Goal: Task Accomplishment & Management: Use online tool/utility

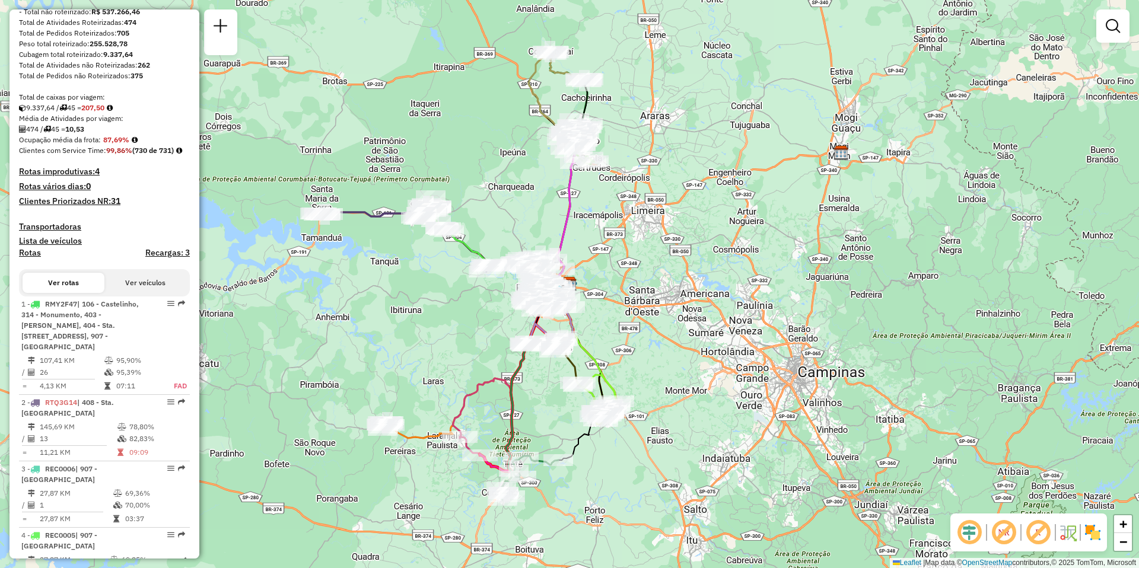
scroll to position [296, 0]
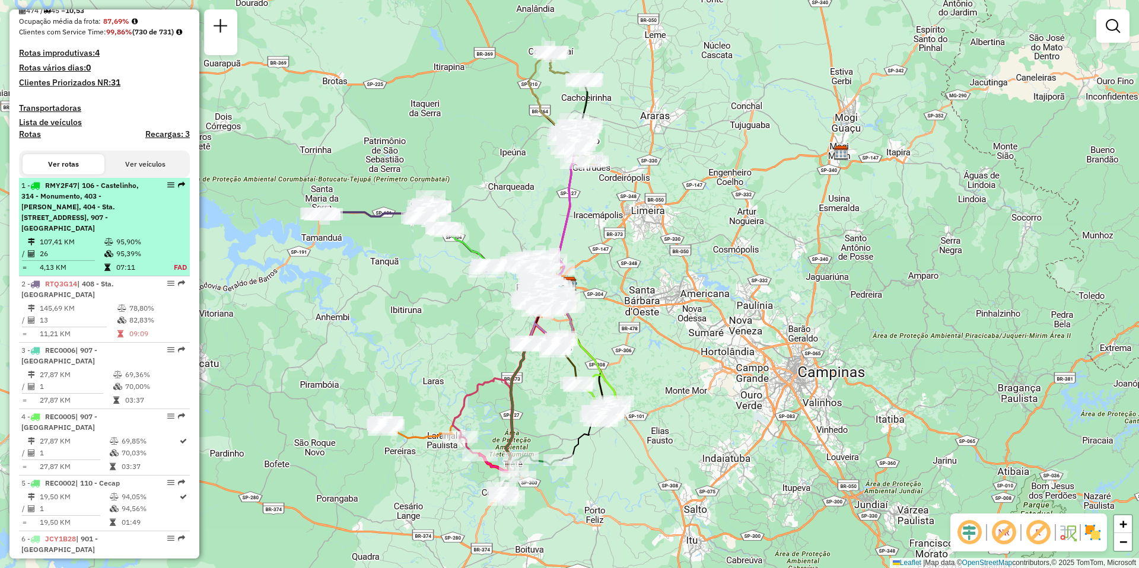
select select "**********"
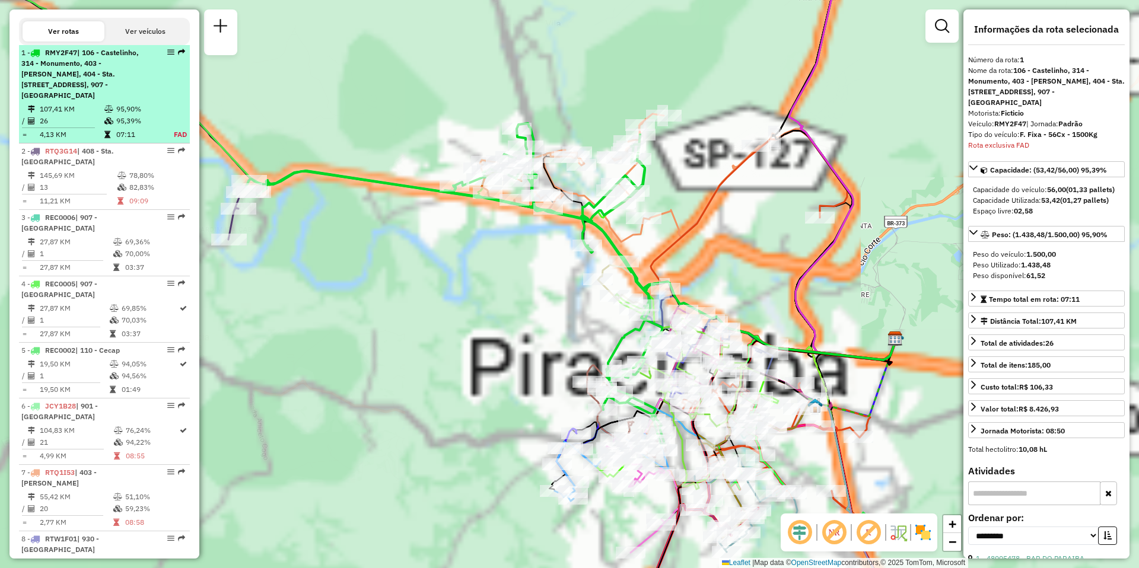
scroll to position [486, 0]
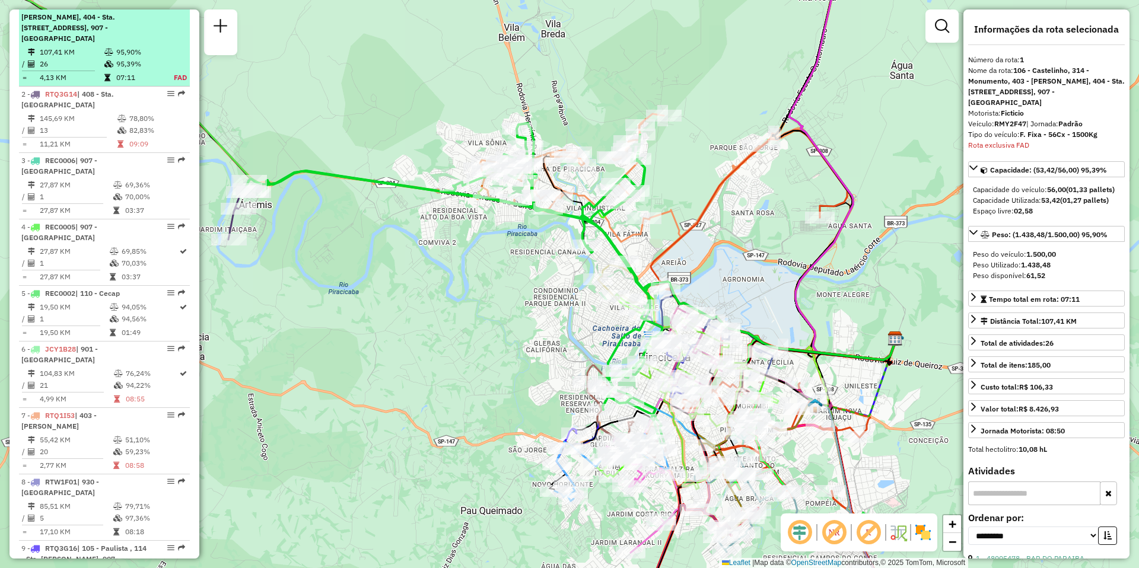
drag, startPoint x: 165, startPoint y: 205, endPoint x: 165, endPoint y: 15, distance: 189.2
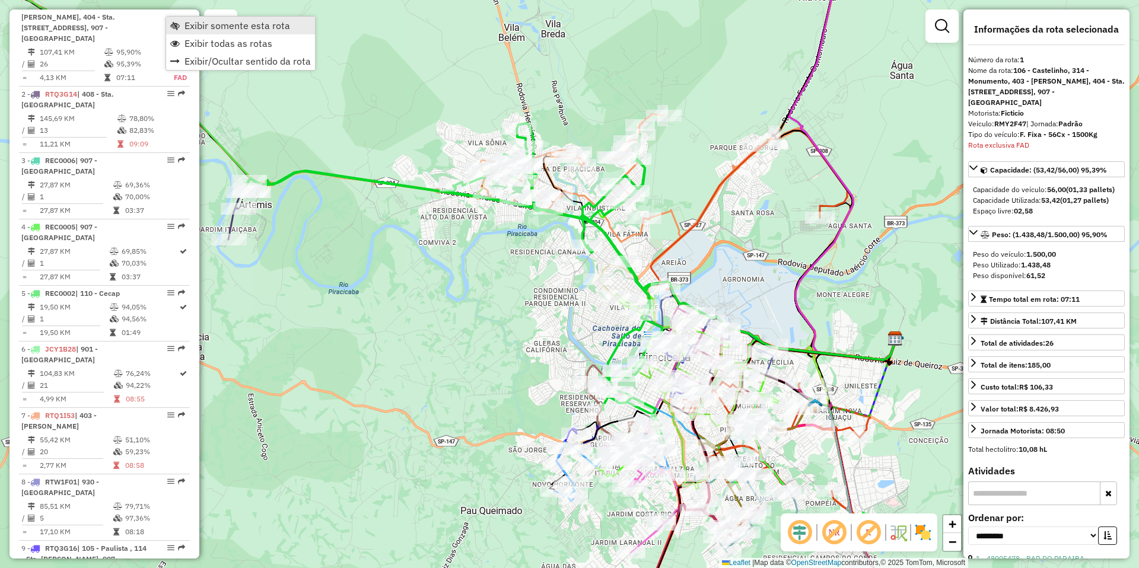
click at [215, 28] on span "Exibir somente esta rota" at bounding box center [237, 25] width 106 height 9
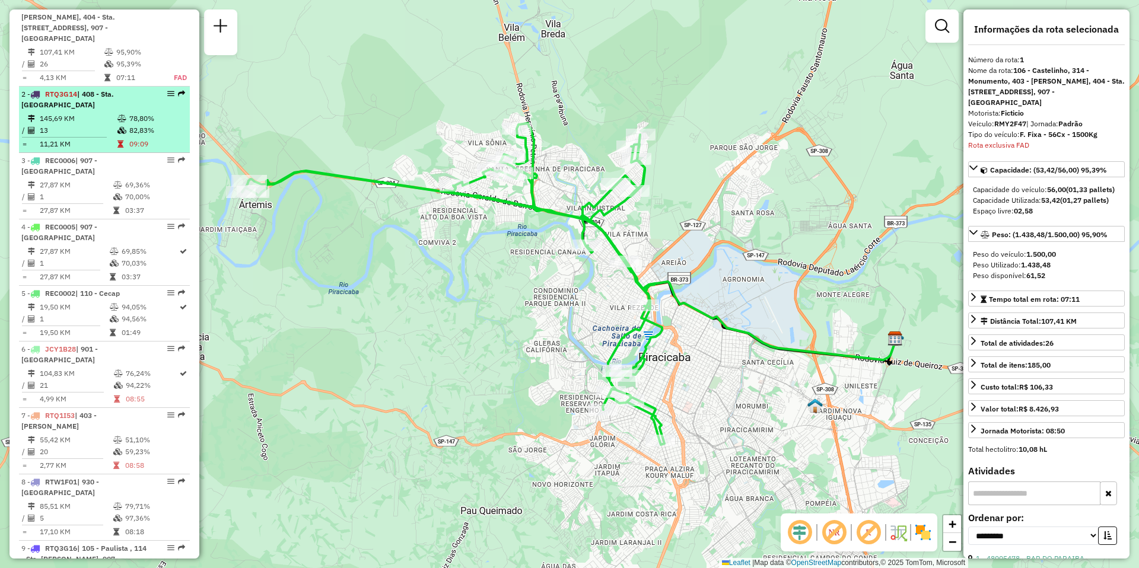
click at [81, 125] on td "145,69 KM" at bounding box center [78, 119] width 78 height 12
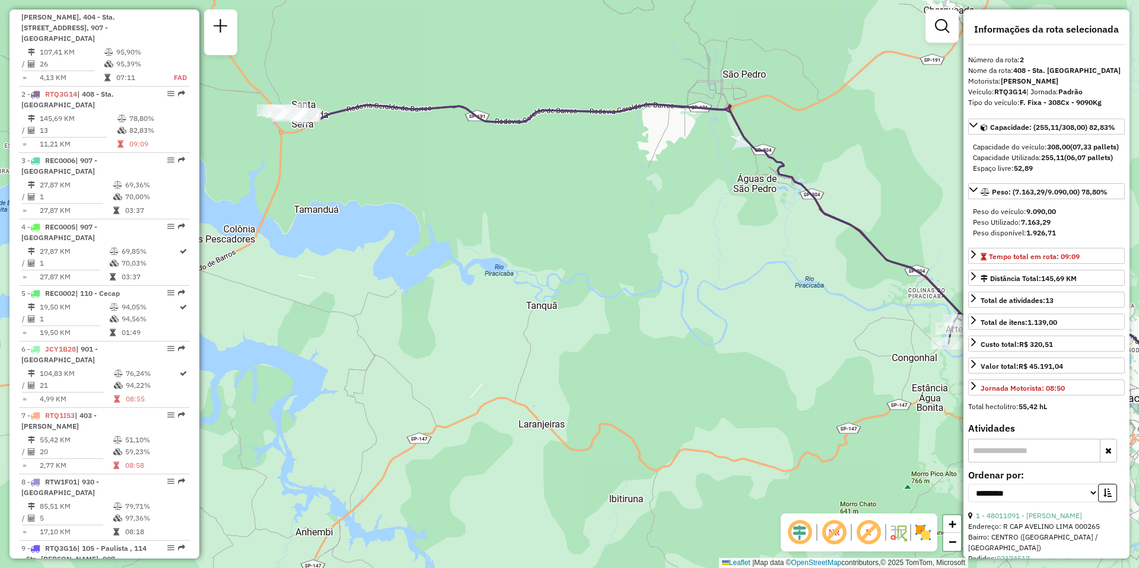
drag, startPoint x: 337, startPoint y: 213, endPoint x: 546, endPoint y: 184, distance: 210.7
click at [546, 184] on div "Janela de atendimento Grade de atendimento Capacidade Transportadoras Veículos …" at bounding box center [569, 284] width 1139 height 568
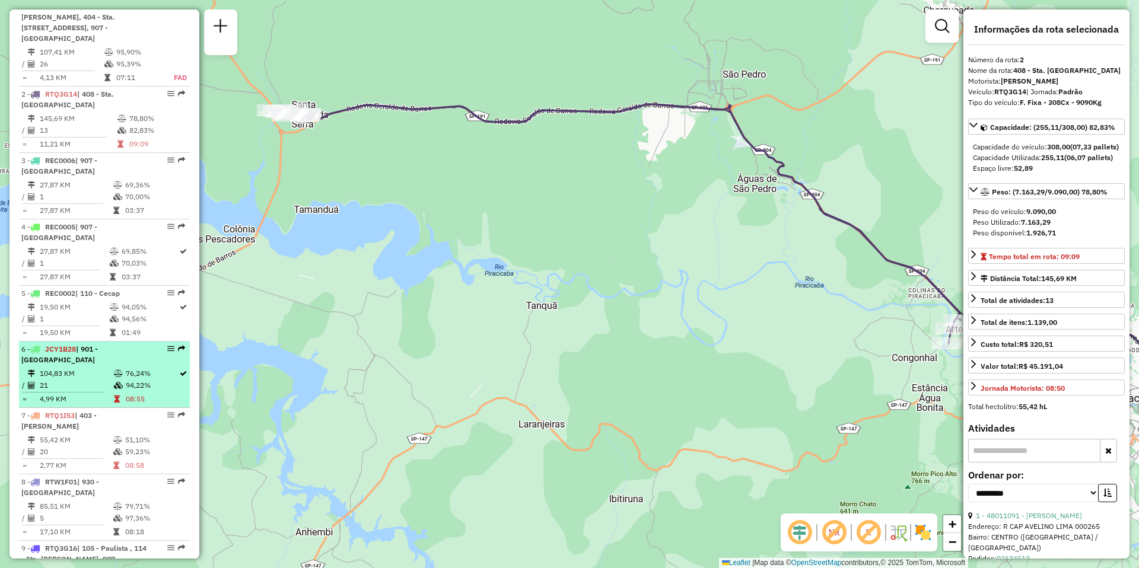
click at [82, 375] on td "104,83 KM" at bounding box center [76, 374] width 74 height 12
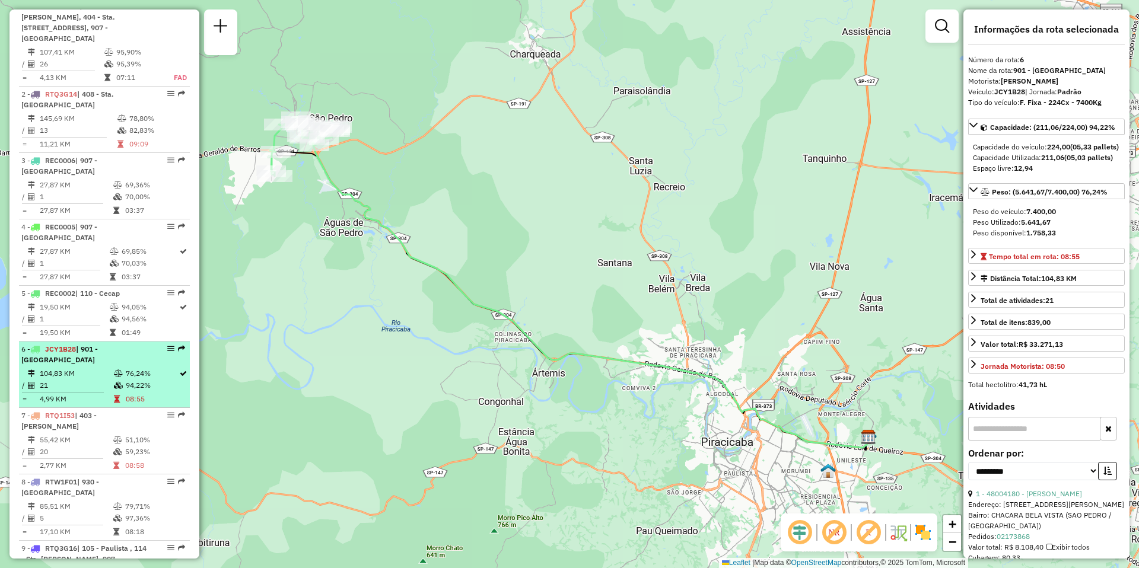
scroll to position [546, 0]
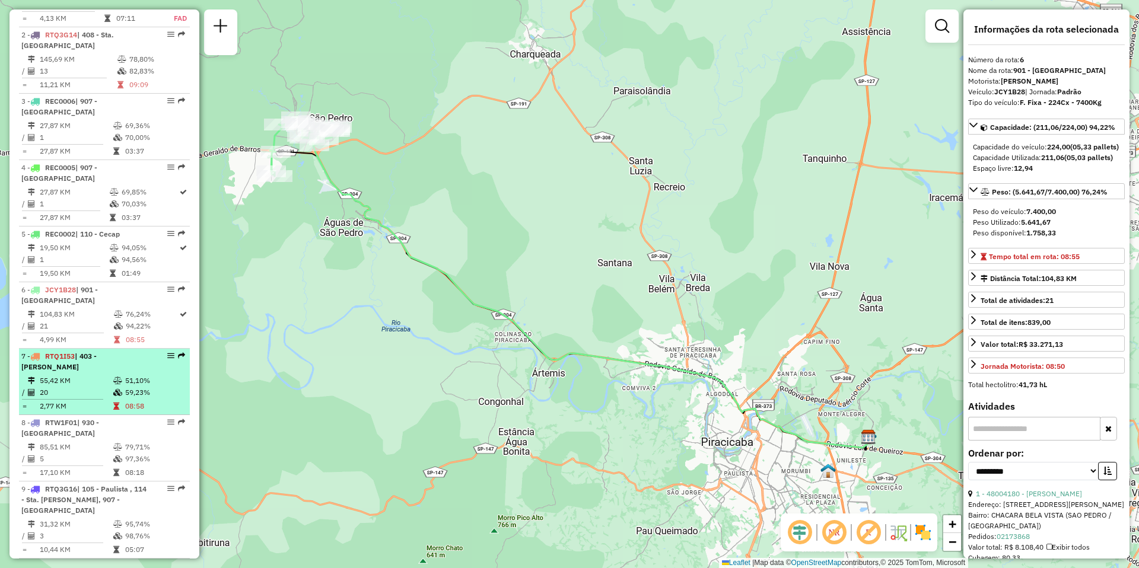
click at [81, 387] on td "20" at bounding box center [76, 393] width 74 height 12
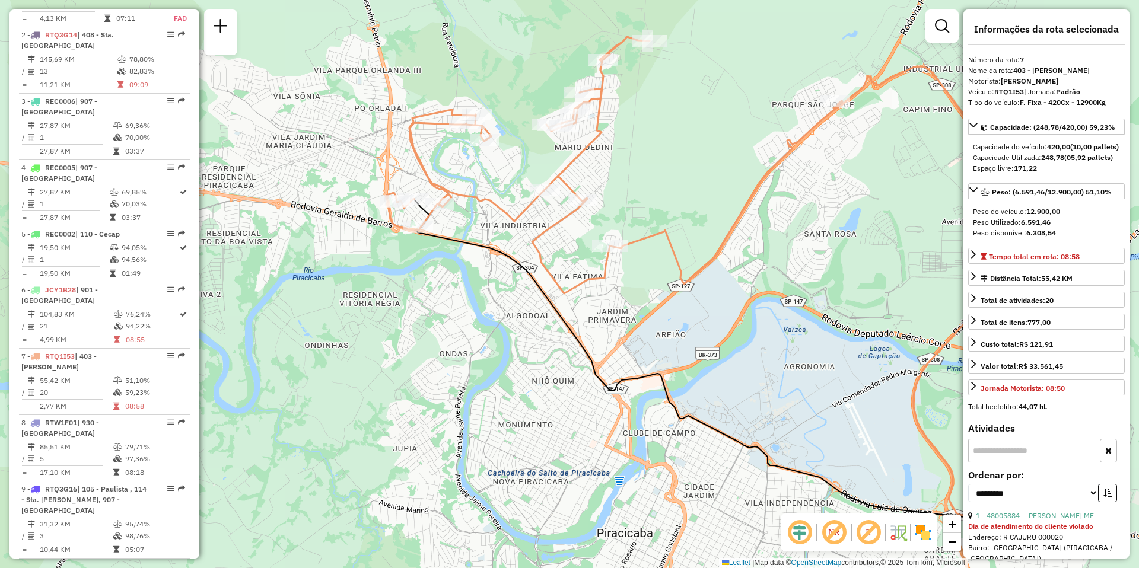
drag, startPoint x: 261, startPoint y: 357, endPoint x: 442, endPoint y: 361, distance: 181.5
click at [442, 361] on div "Janela de atendimento Grade de atendimento Capacidade Transportadoras Veículos …" at bounding box center [569, 284] width 1139 height 568
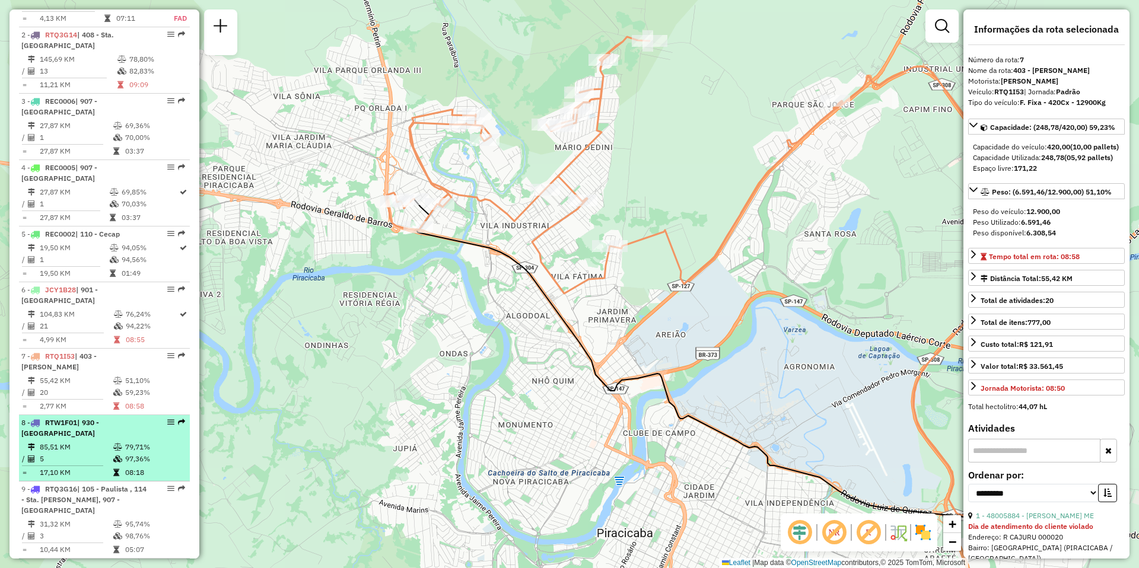
click at [55, 453] on td "5" at bounding box center [76, 459] width 74 height 12
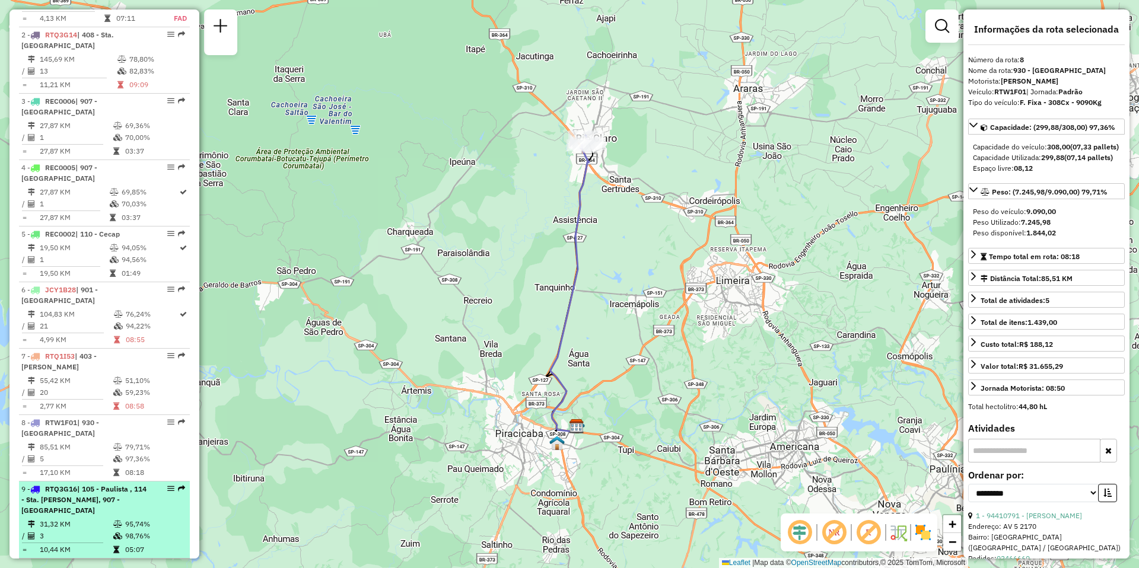
click at [93, 518] on td "31,32 KM" at bounding box center [76, 524] width 74 height 12
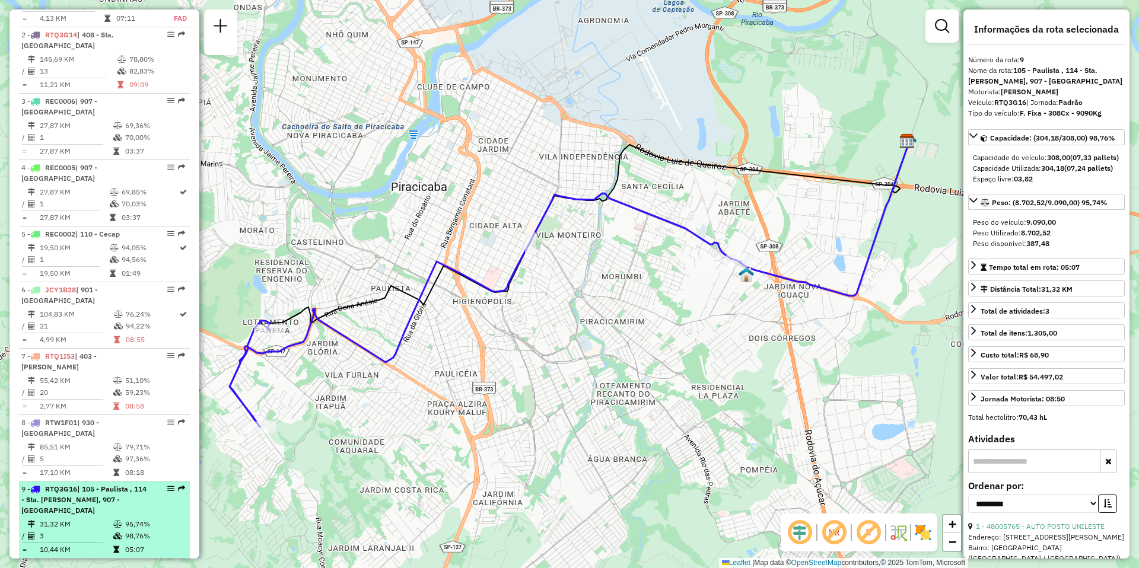
scroll to position [605, 0]
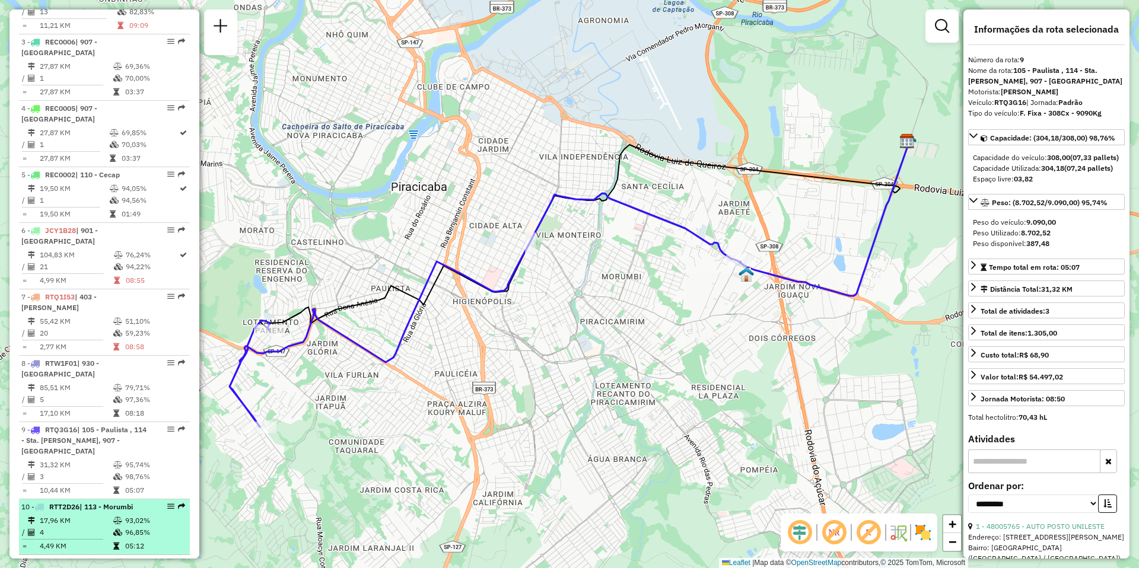
click at [93, 515] on td "17,96 KM" at bounding box center [76, 521] width 74 height 12
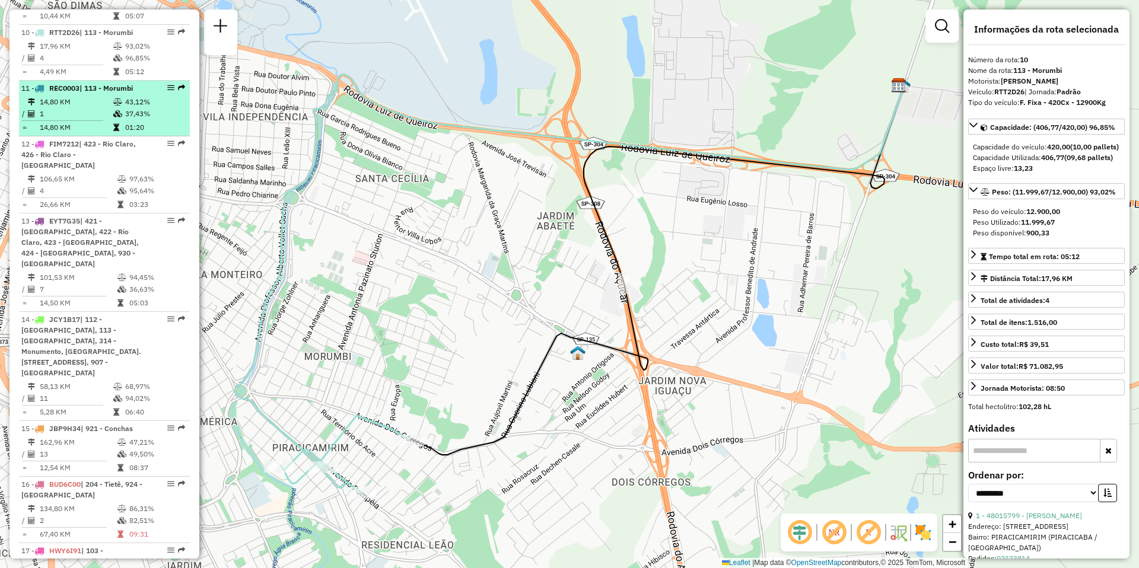
scroll to position [1139, 0]
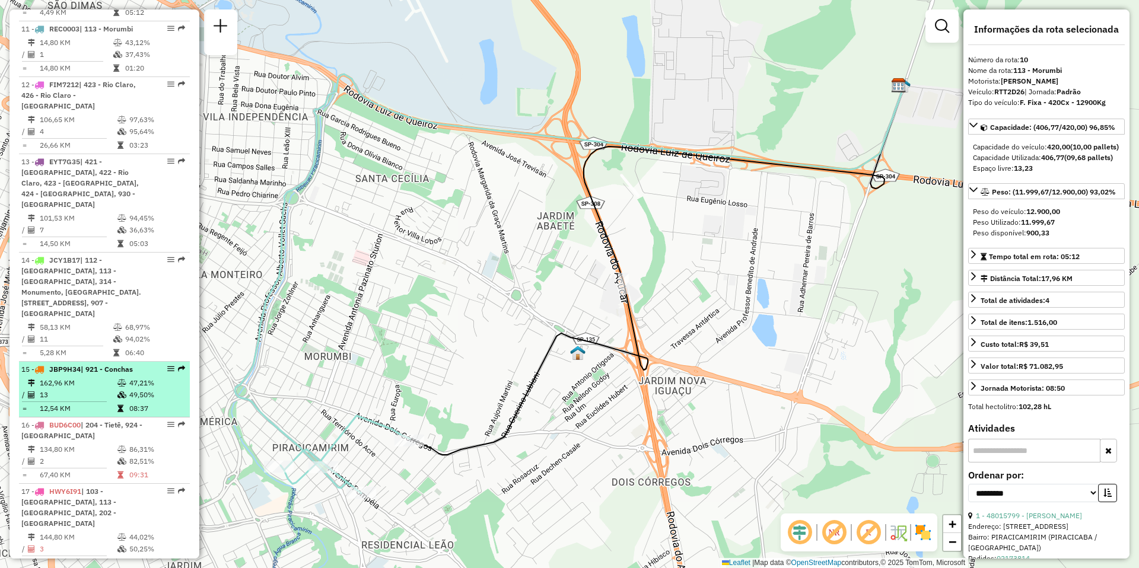
click at [81, 389] on td "13" at bounding box center [78, 395] width 78 height 12
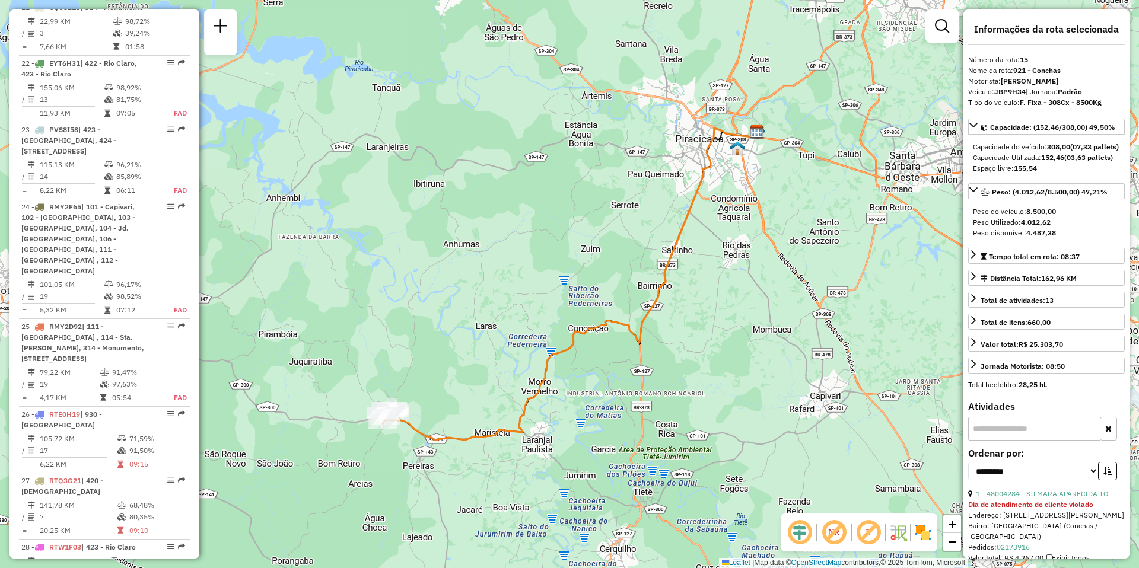
scroll to position [1969, 0]
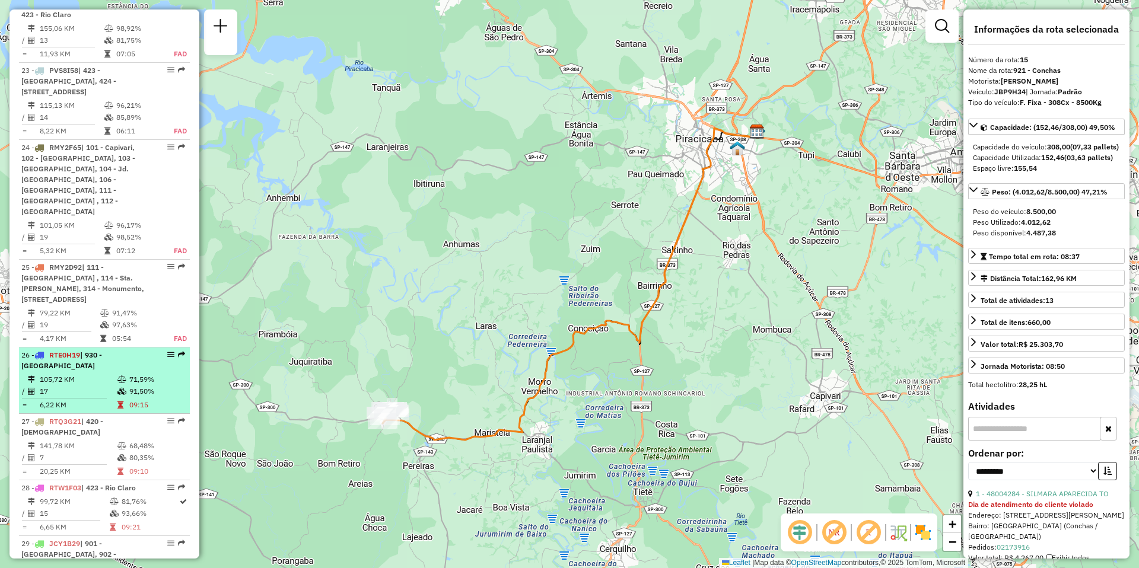
click at [67, 385] on td "17" at bounding box center [78, 391] width 78 height 12
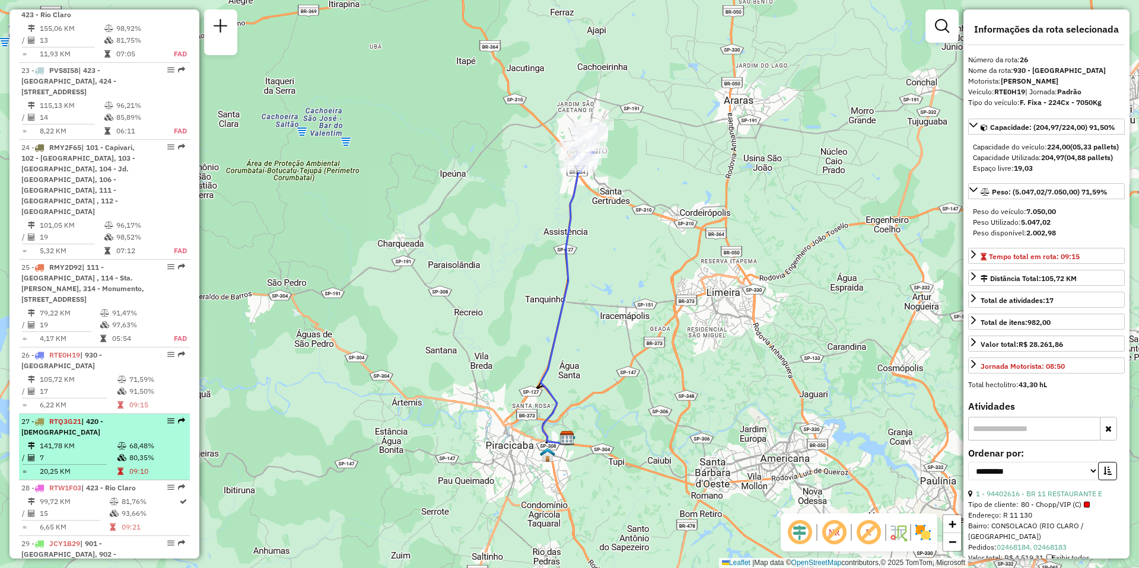
click at [75, 416] on div "27 - RTQ3G21 | 420 - [GEOGRAPHIC_DATA]" at bounding box center [84, 426] width 126 height 21
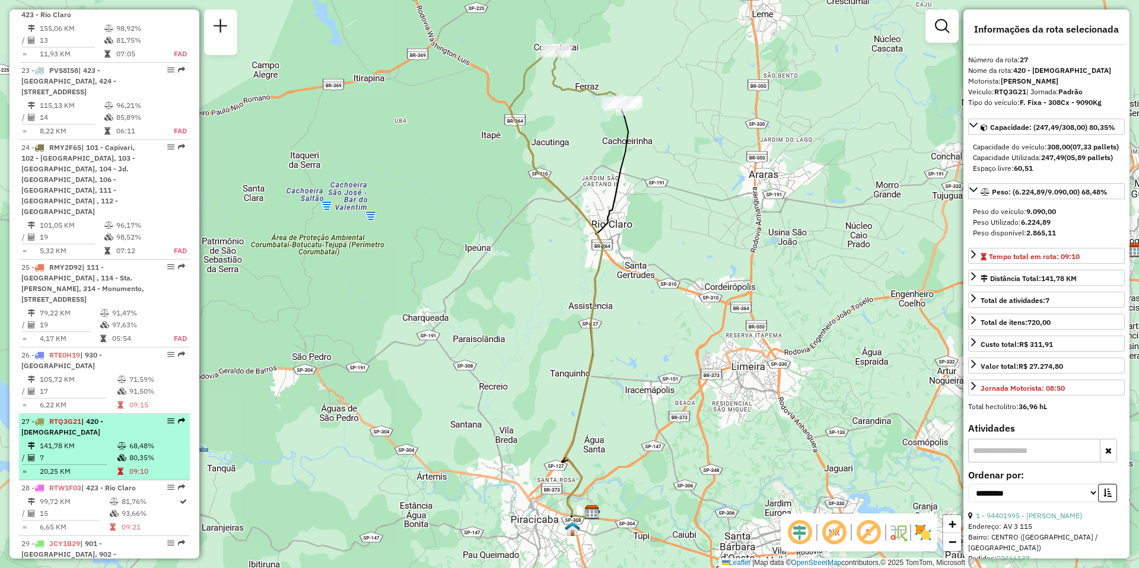
scroll to position [2028, 0]
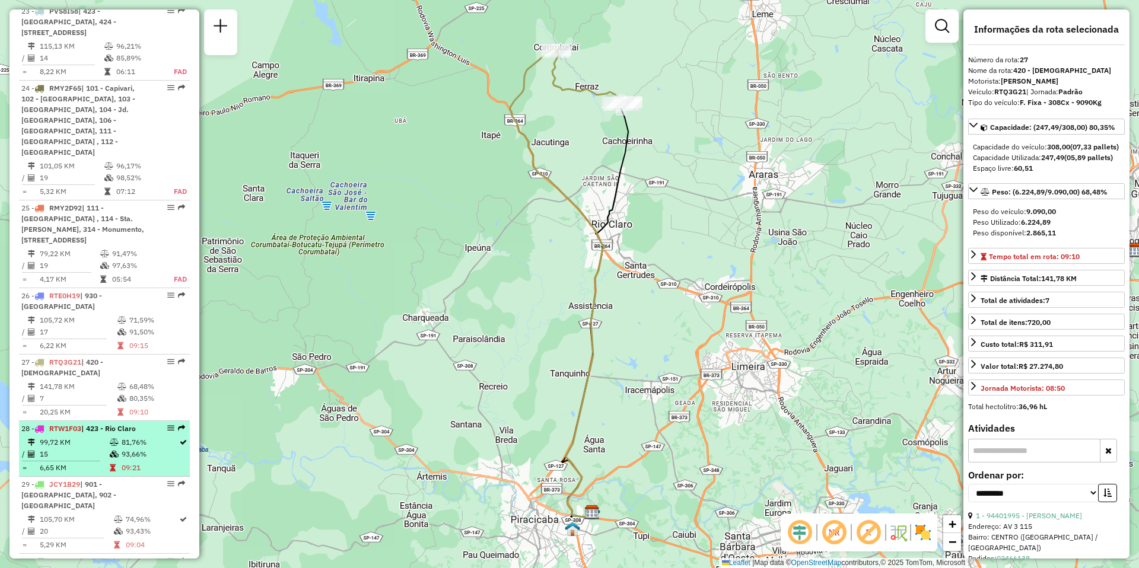
click at [74, 436] on td "99,72 KM" at bounding box center [74, 442] width 70 height 12
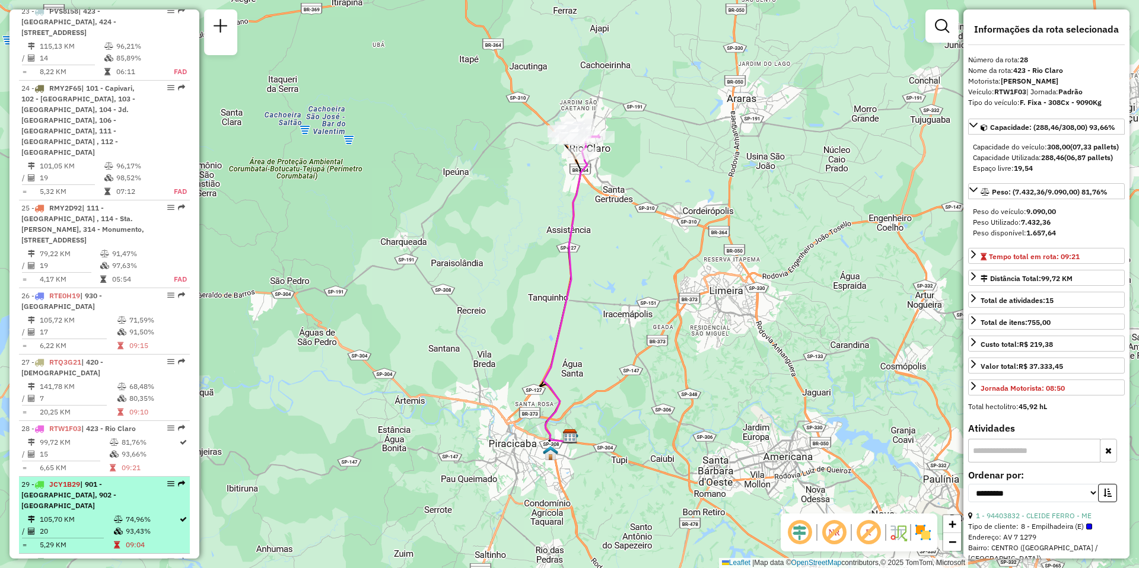
click at [59, 514] on td "105,70 KM" at bounding box center [76, 520] width 74 height 12
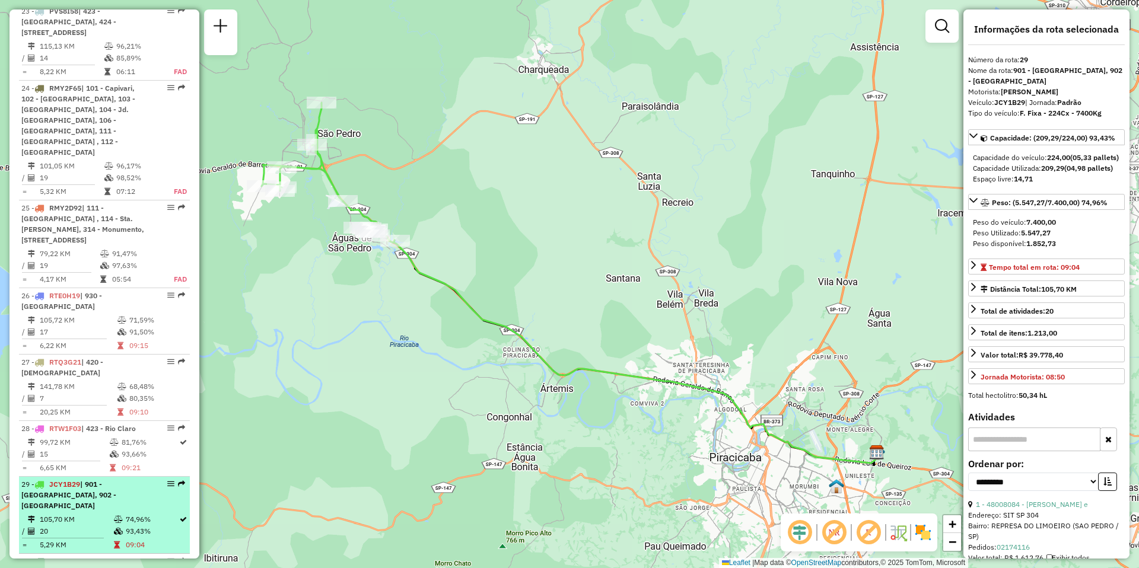
scroll to position [2087, 0]
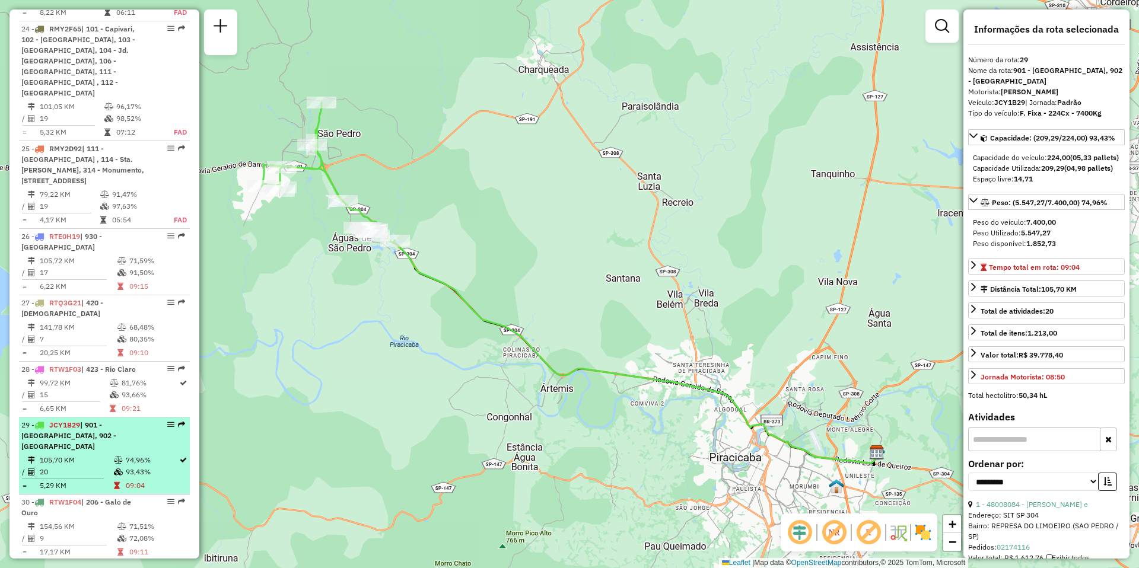
click at [66, 521] on td "154,56 KM" at bounding box center [78, 527] width 78 height 12
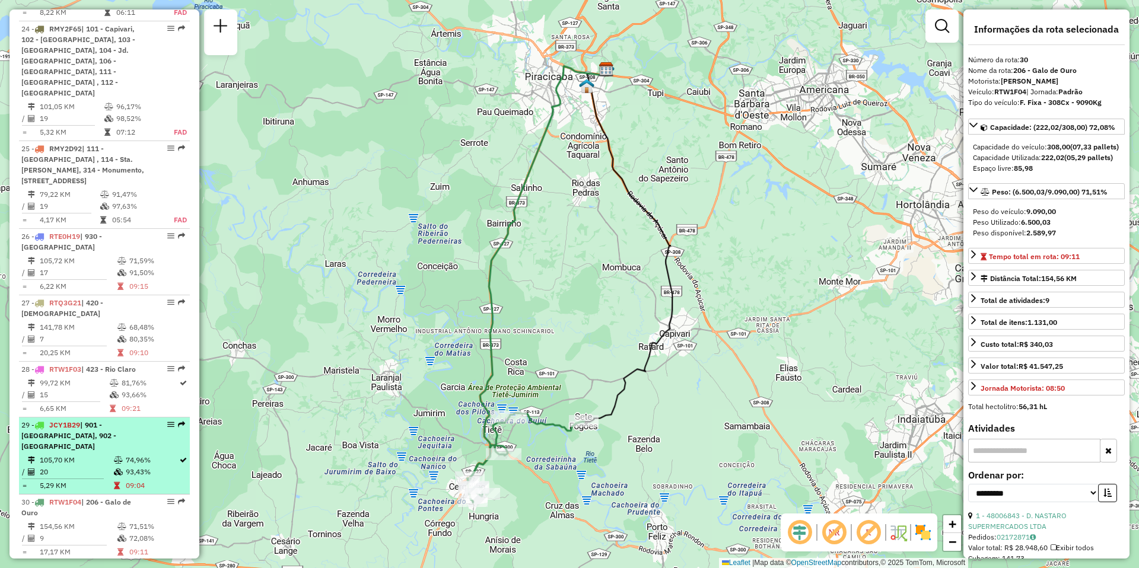
scroll to position [2147, 0]
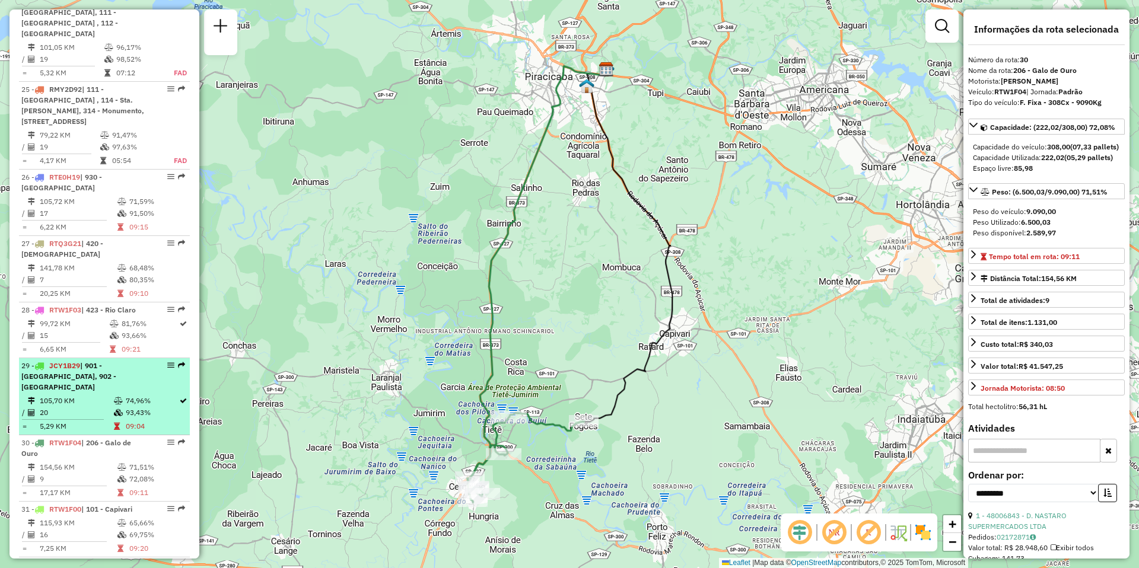
click at [66, 517] on td "115,93 KM" at bounding box center [78, 523] width 78 height 12
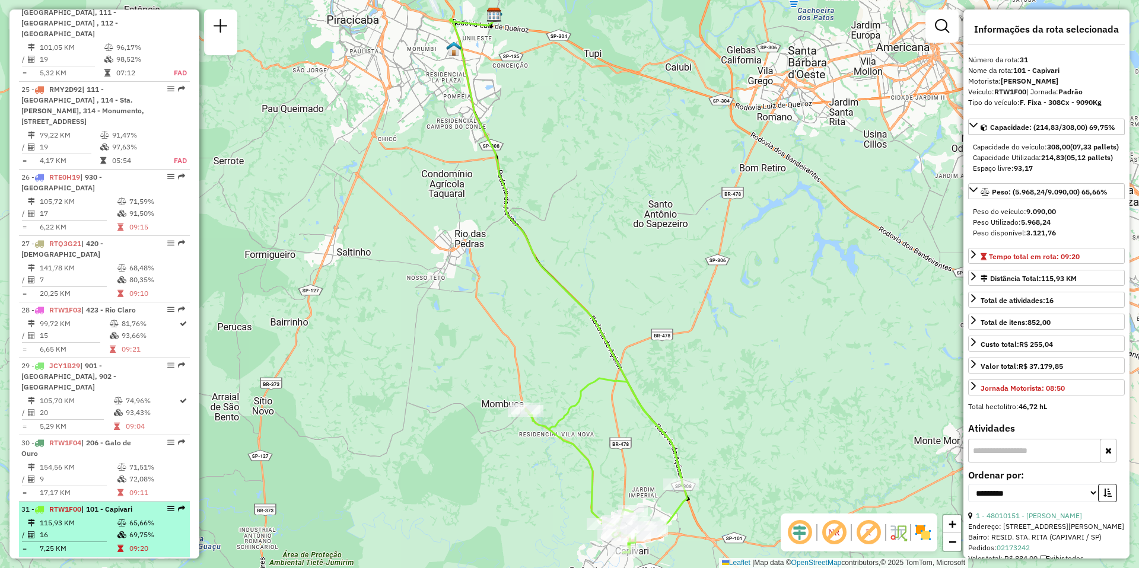
click at [83, 529] on td "16" at bounding box center [78, 535] width 78 height 12
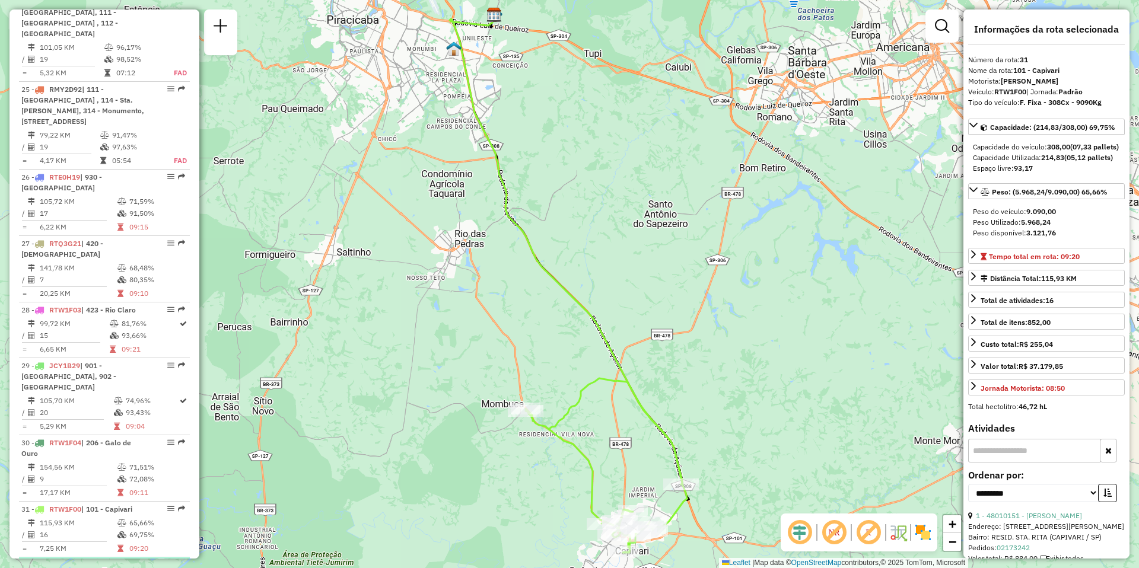
click at [68, 567] on td "37,05 KM" at bounding box center [76, 579] width 74 height 12
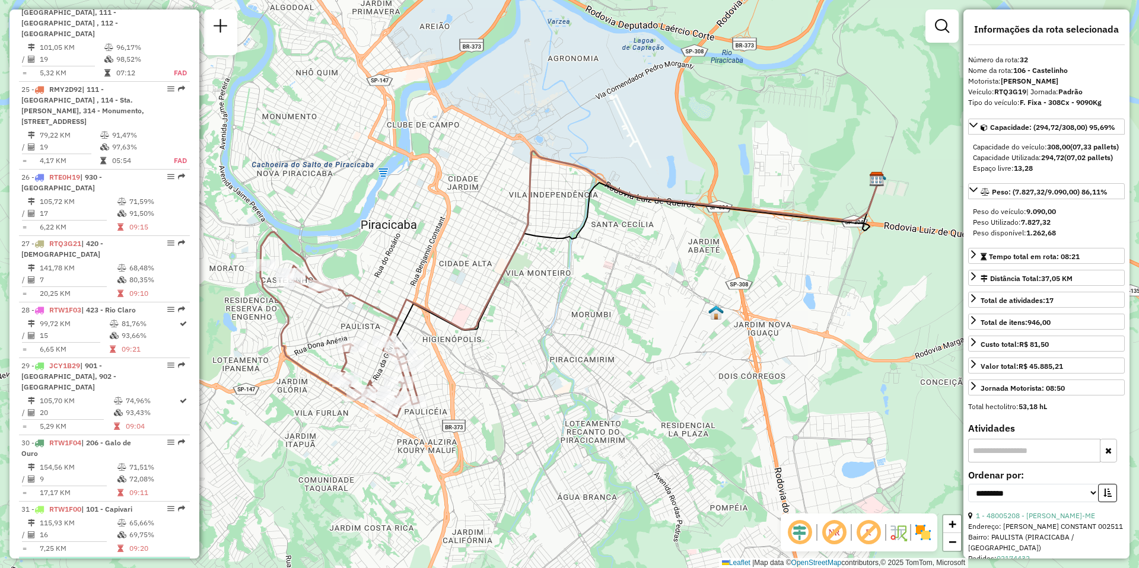
scroll to position [2206, 0]
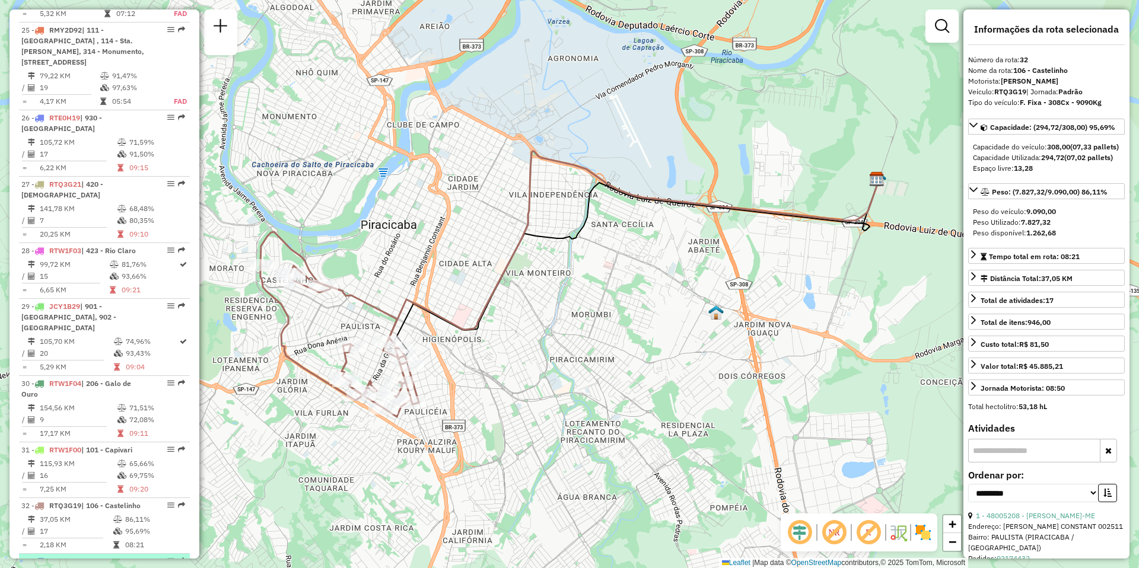
click at [66, 556] on div "33 - JBR2C99 | 905 - [STREET_ADDRESS]" at bounding box center [84, 566] width 126 height 21
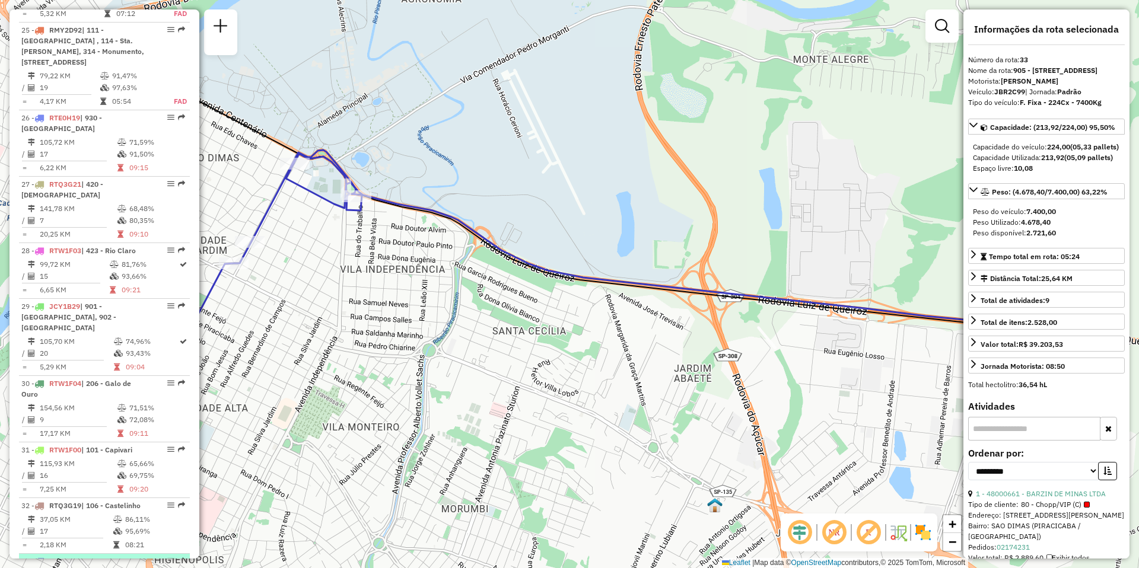
scroll to position [2325, 0]
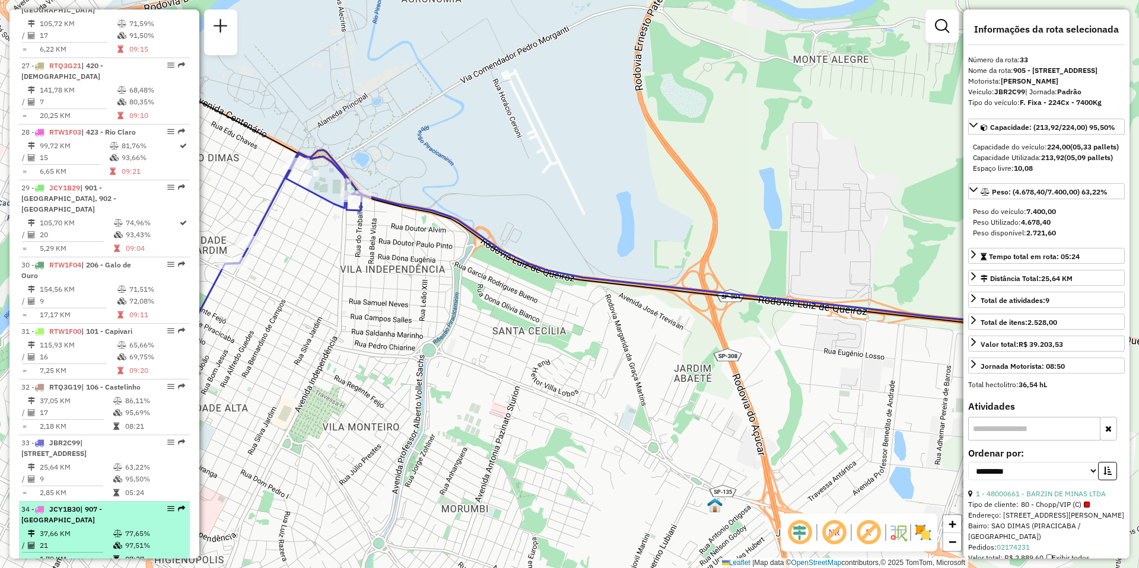
click at [90, 528] on td "37,66 KM" at bounding box center [76, 534] width 74 height 12
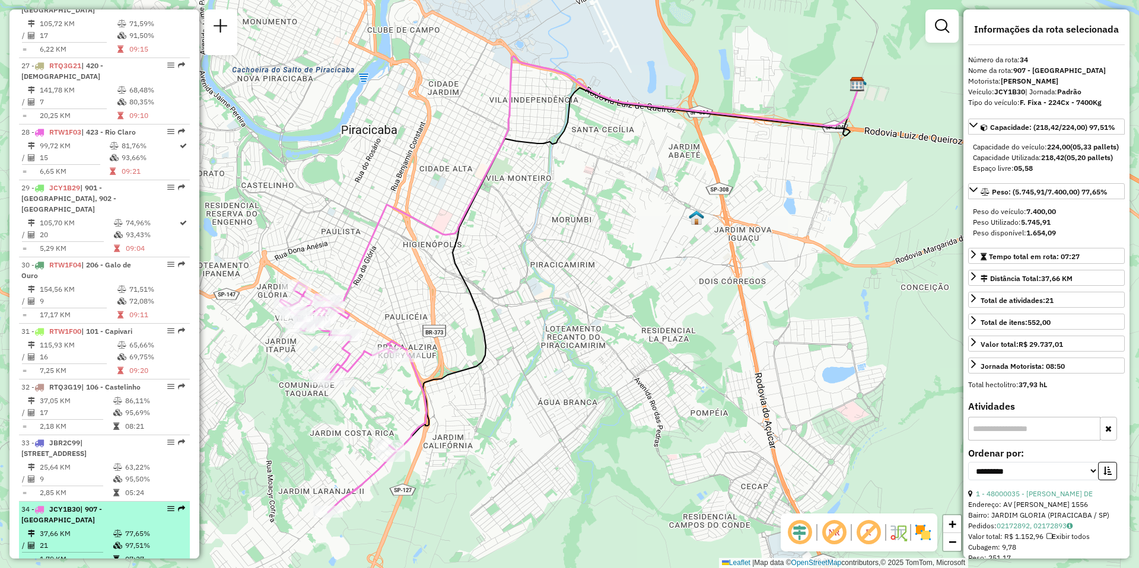
scroll to position [2384, 0]
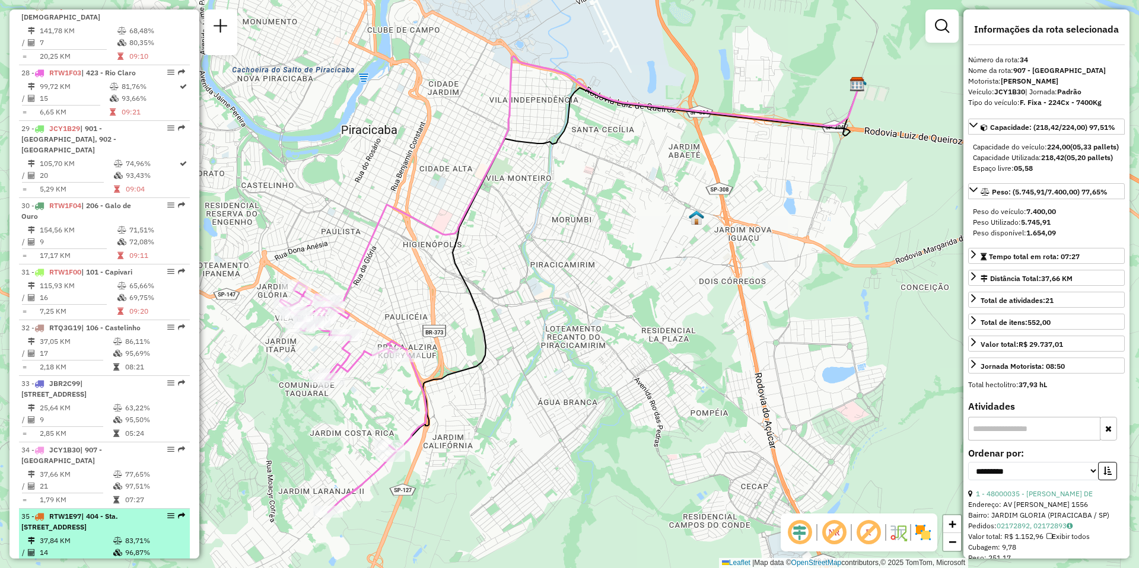
click at [89, 511] on div "35 - RTW1E97 | 404 - Sta. [STREET_ADDRESS]" at bounding box center [84, 521] width 126 height 21
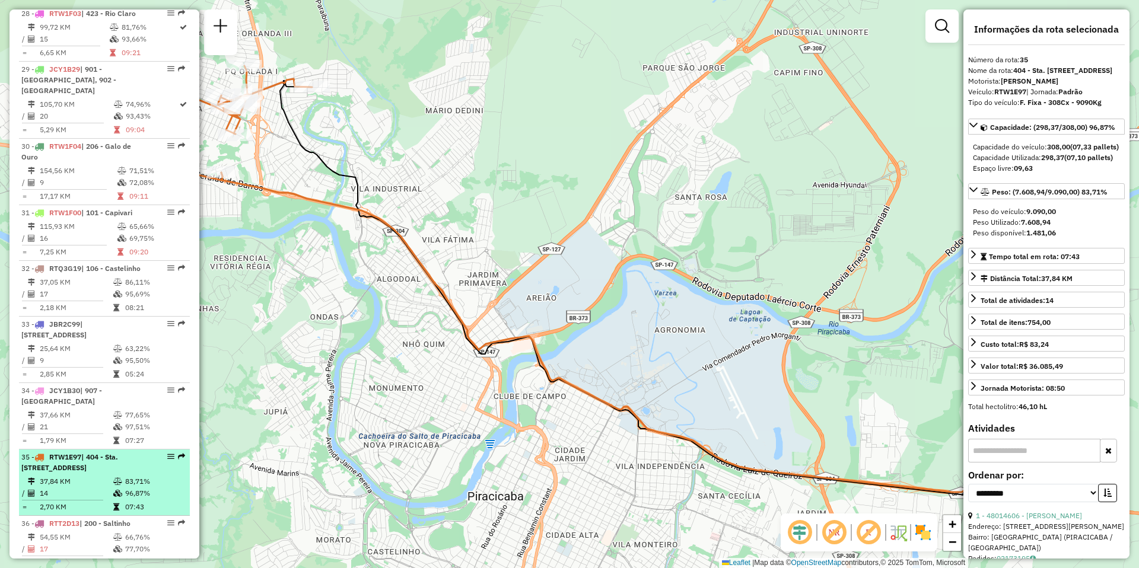
scroll to position [2502, 0]
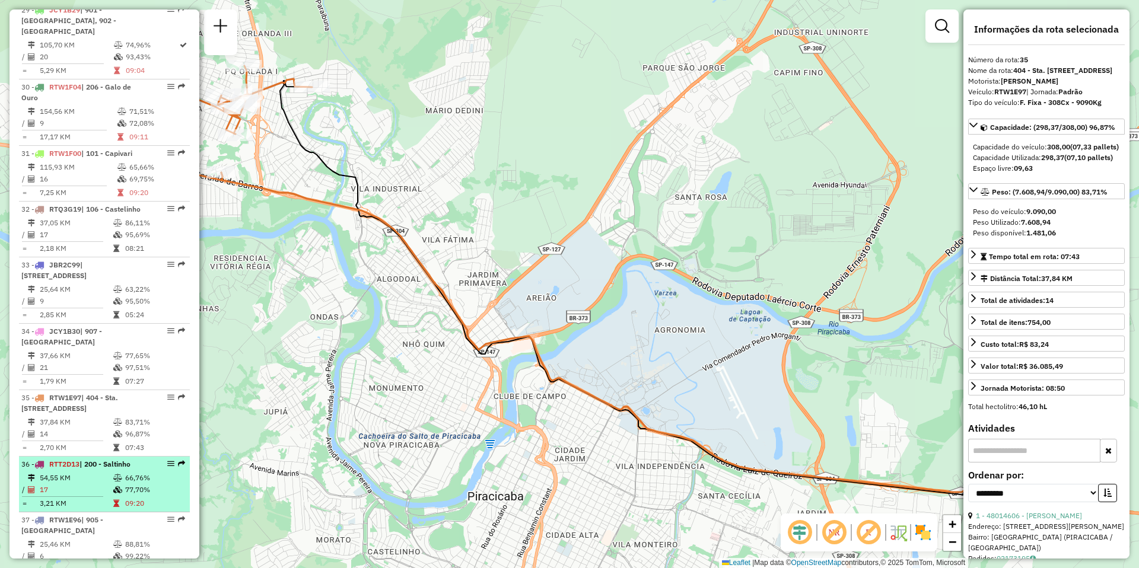
click at [85, 484] on td "17" at bounding box center [76, 490] width 74 height 12
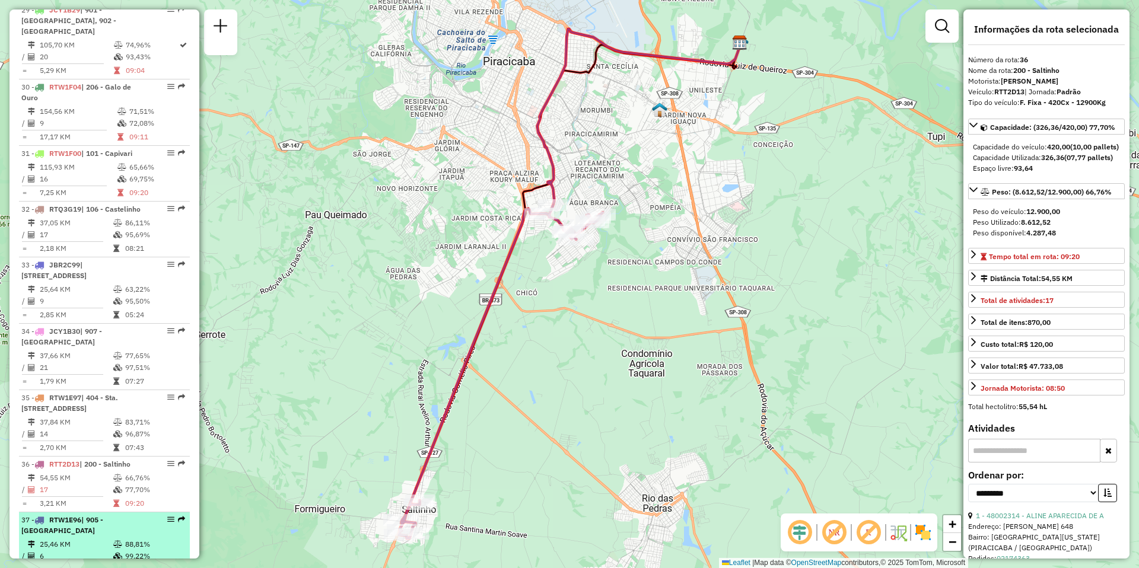
click at [76, 515] on div "37 - RTW1E96 | 905 - [GEOGRAPHIC_DATA]" at bounding box center [84, 525] width 126 height 21
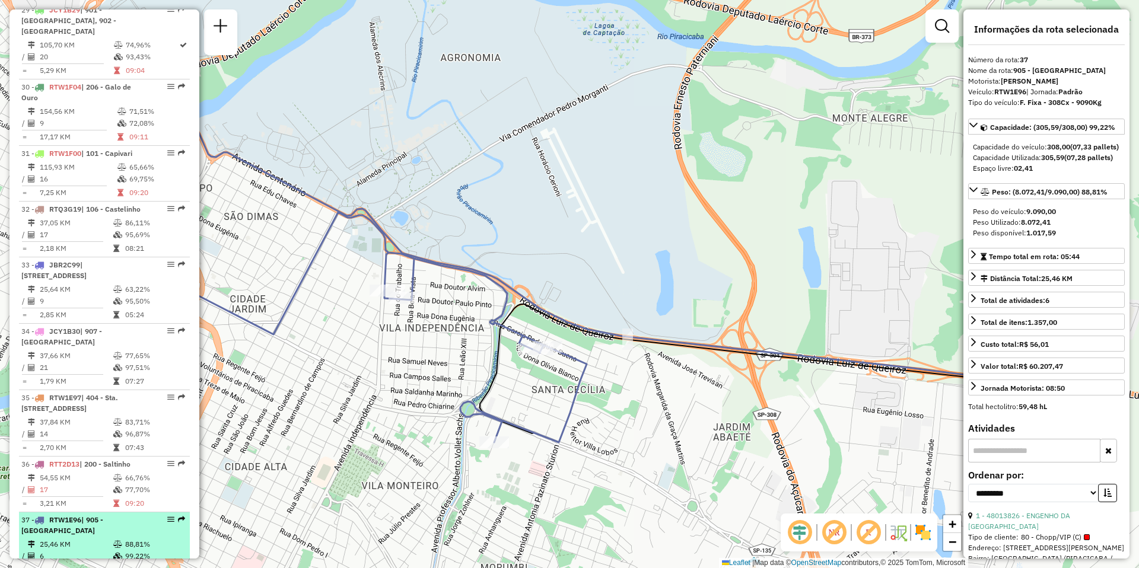
scroll to position [2621, 0]
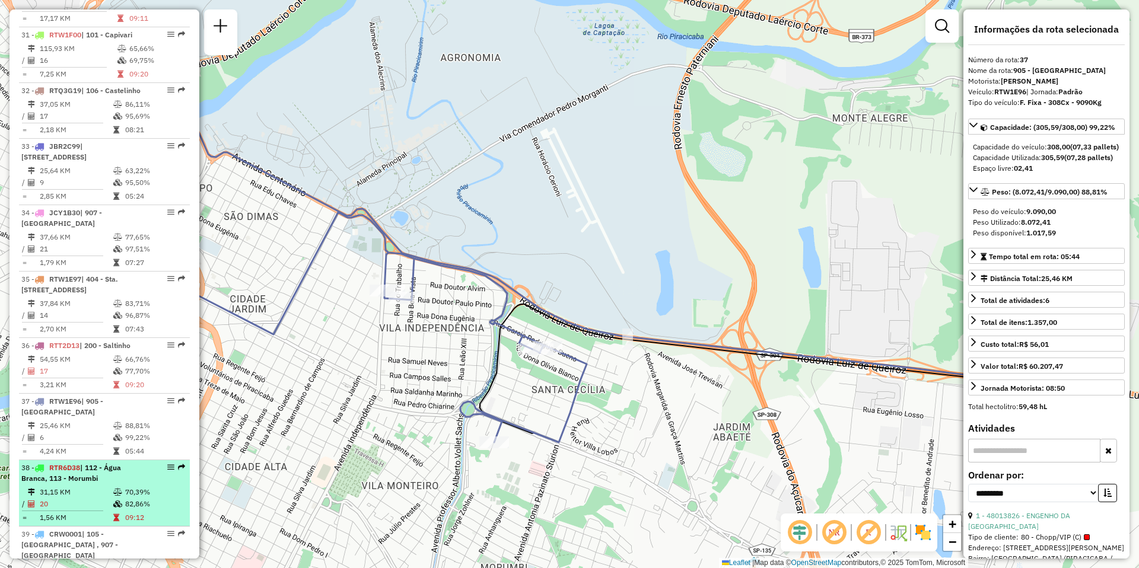
click at [75, 486] on td "31,15 KM" at bounding box center [76, 492] width 74 height 12
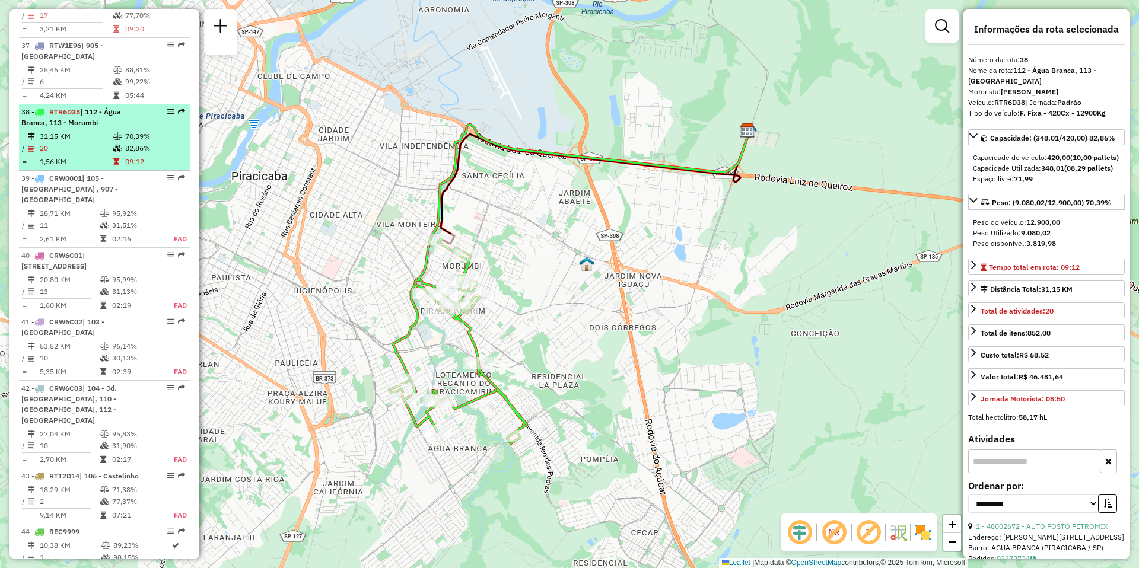
scroll to position [3036, 0]
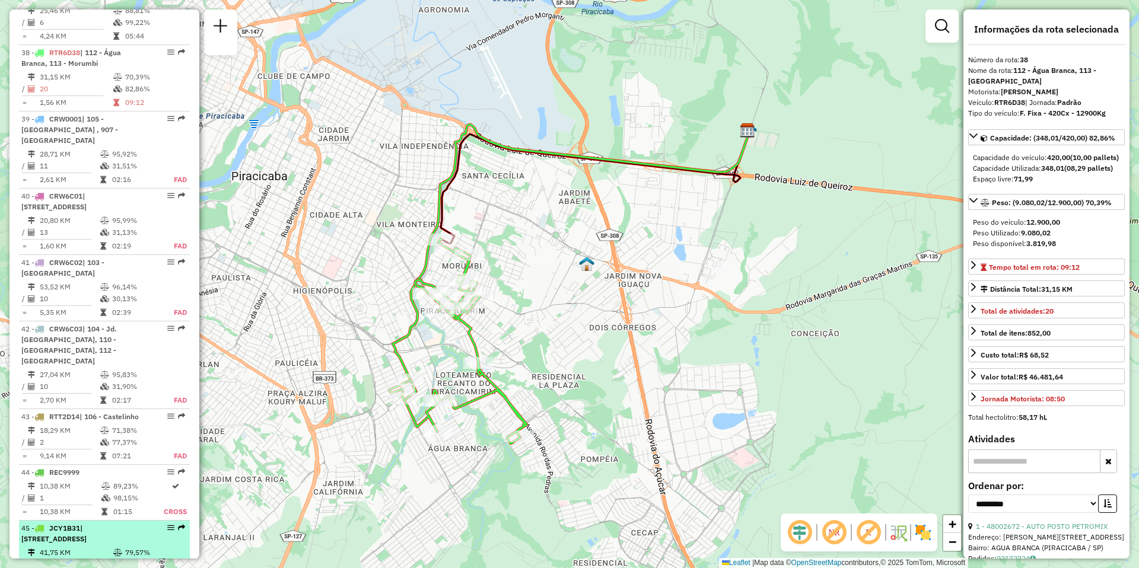
click at [72, 547] on td "41,75 KM" at bounding box center [76, 553] width 74 height 12
